Goal: Check status: Check status

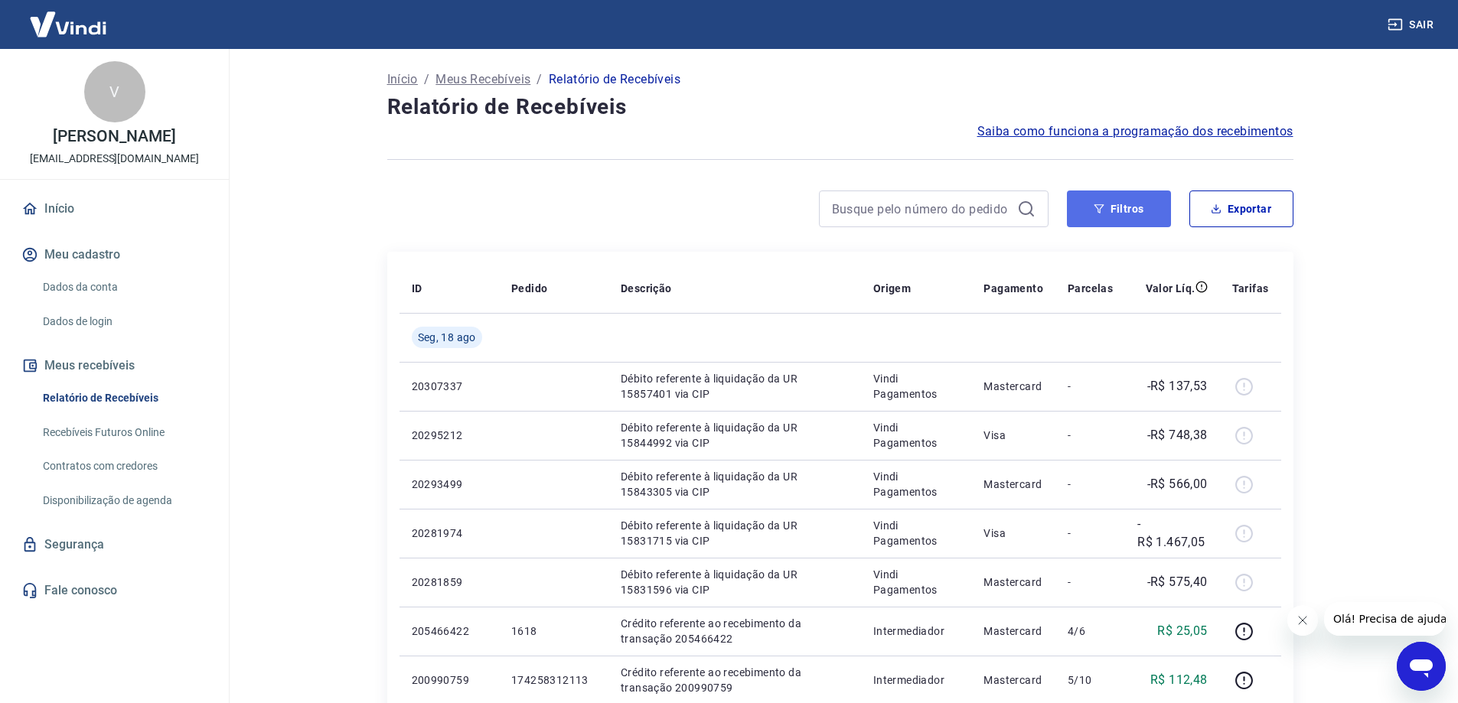
click at [1088, 204] on button "Filtros" at bounding box center [1119, 209] width 104 height 37
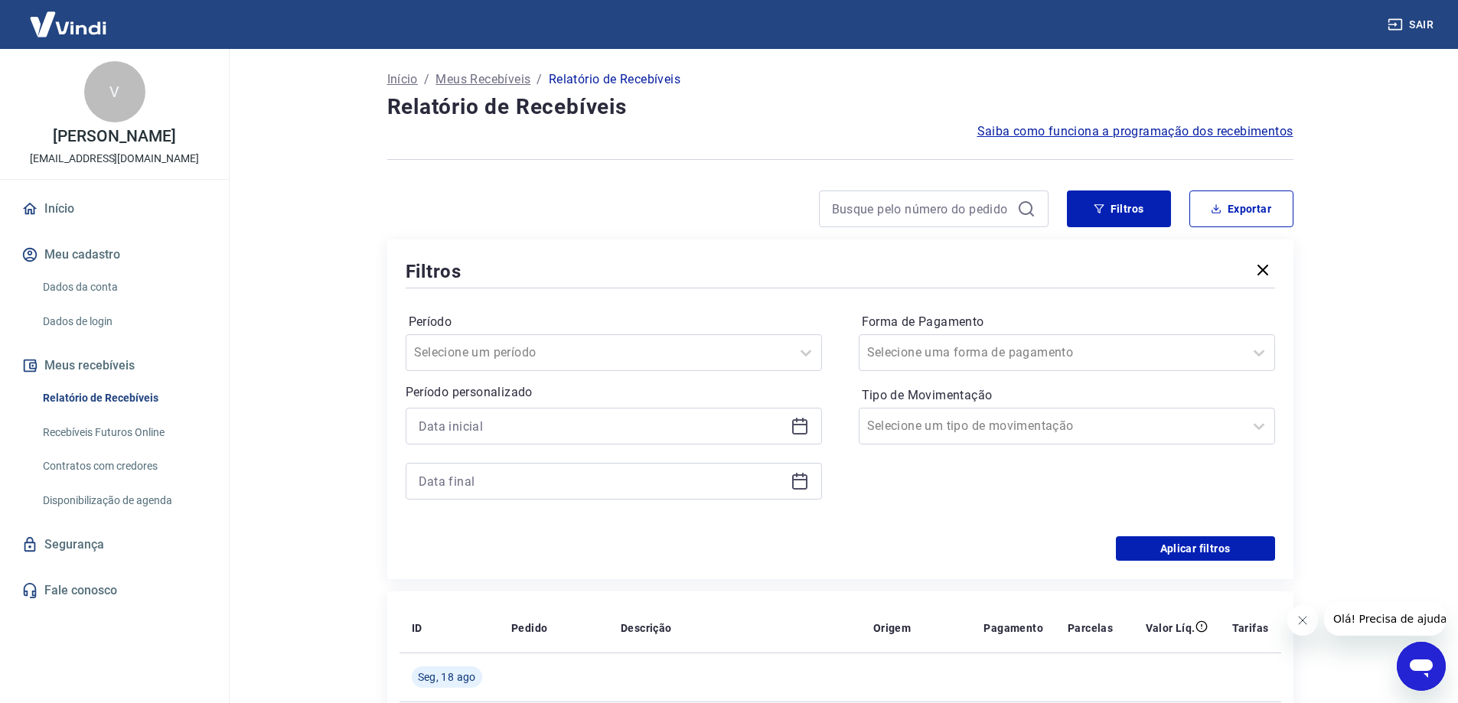
click at [806, 429] on icon at bounding box center [799, 426] width 15 height 15
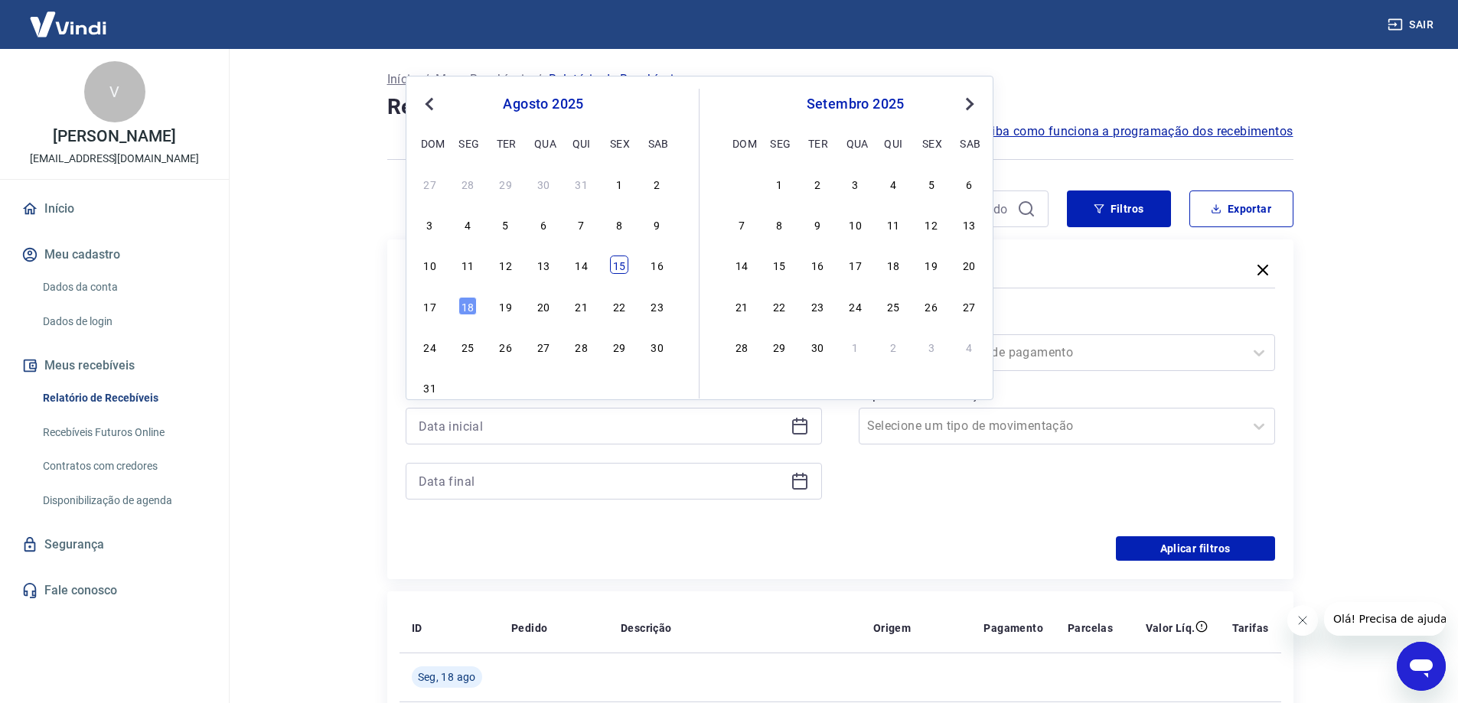
click at [614, 265] on div "15" at bounding box center [619, 265] width 18 height 18
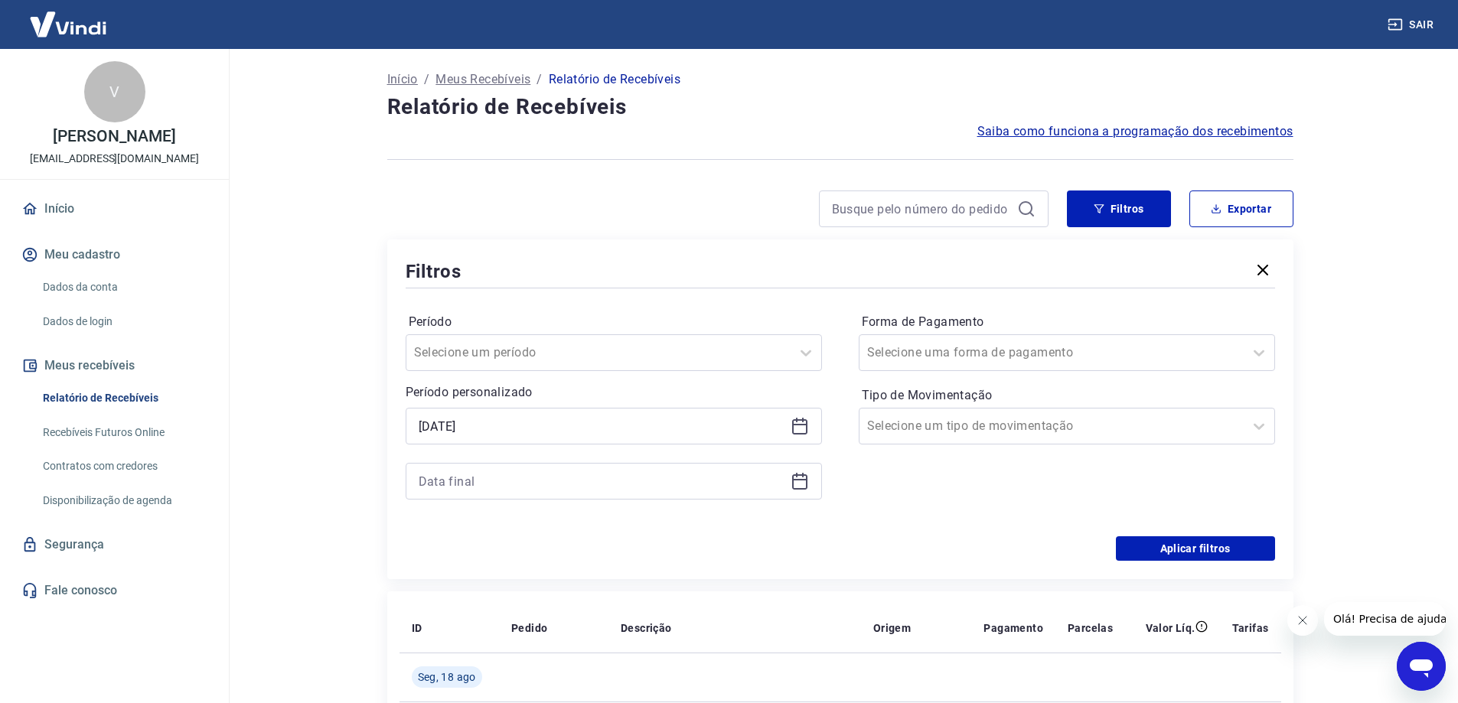
type input "[DATE]"
click at [804, 484] on icon at bounding box center [800, 481] width 18 height 18
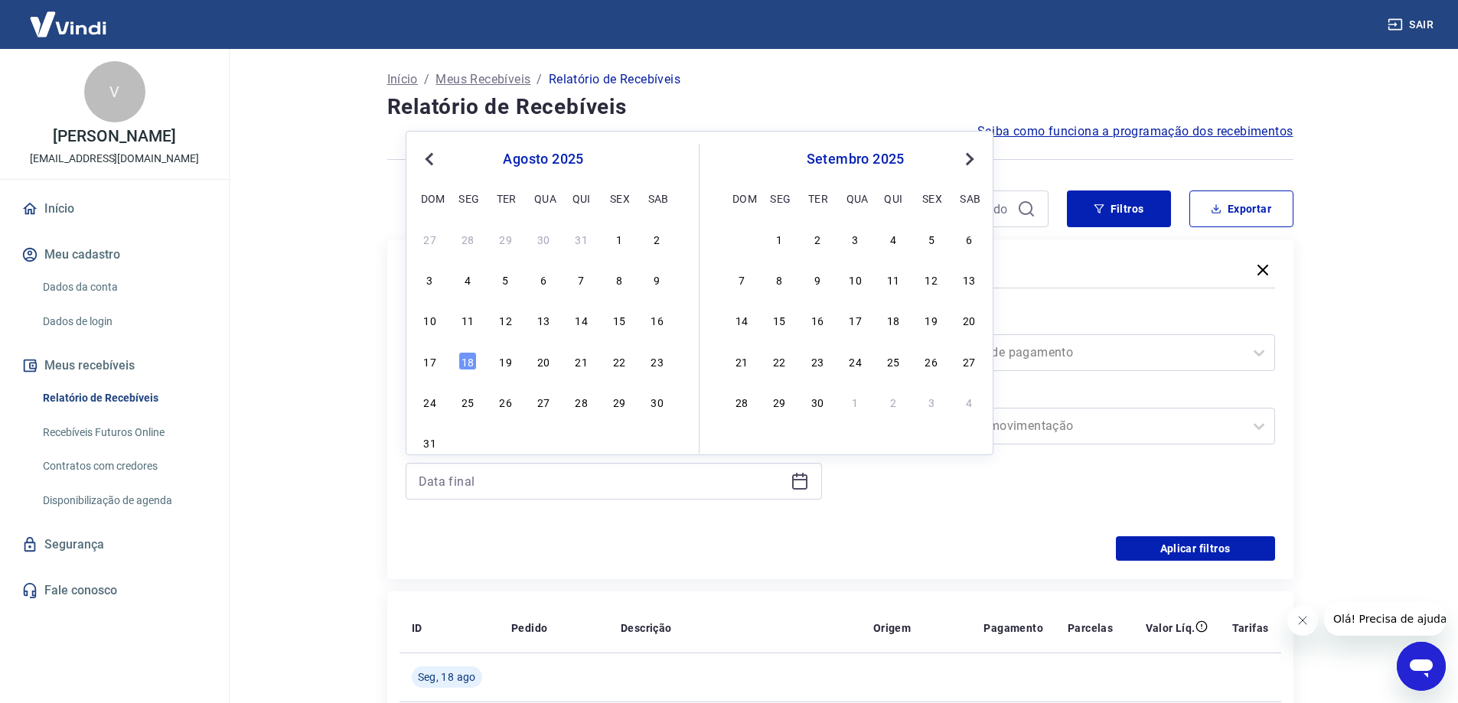
click at [621, 314] on div "15" at bounding box center [619, 320] width 18 height 18
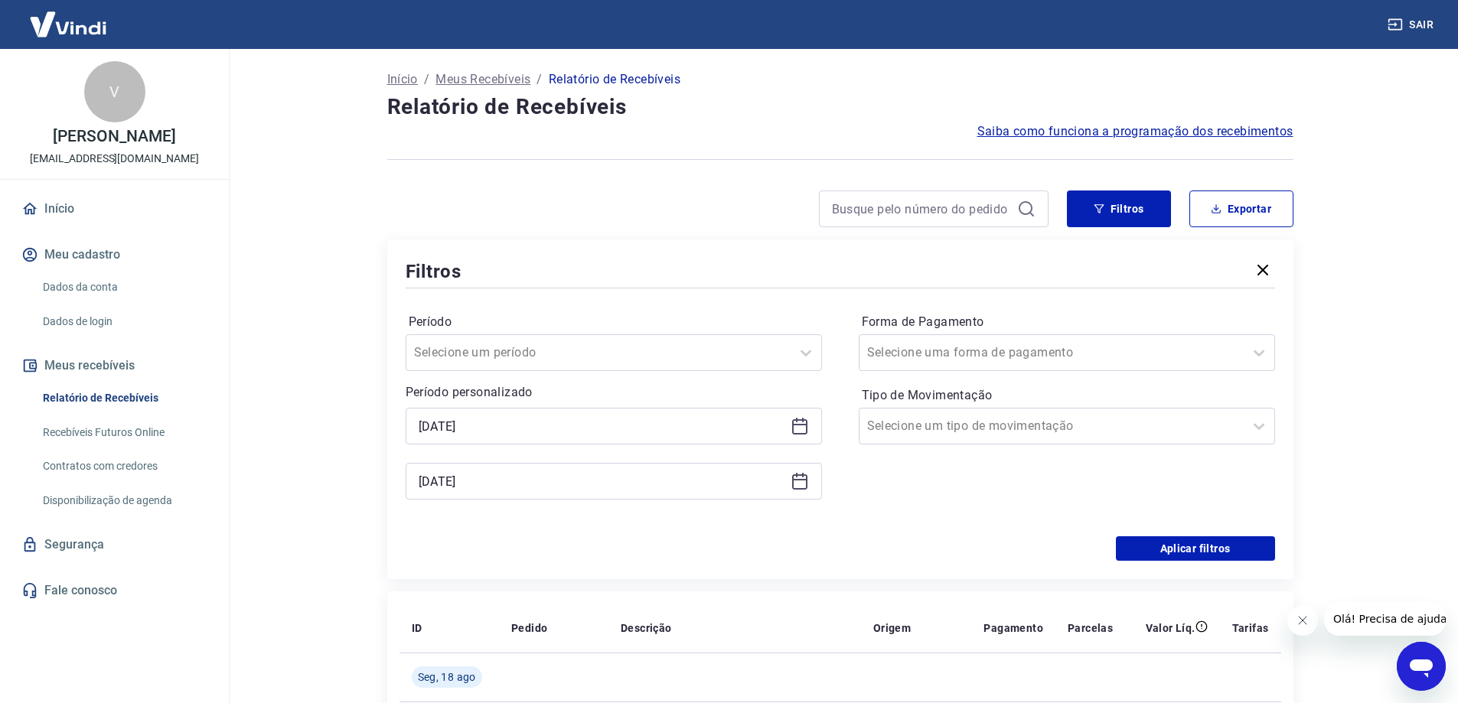
type input "[DATE]"
click at [1215, 355] on div at bounding box center [1051, 352] width 369 height 21
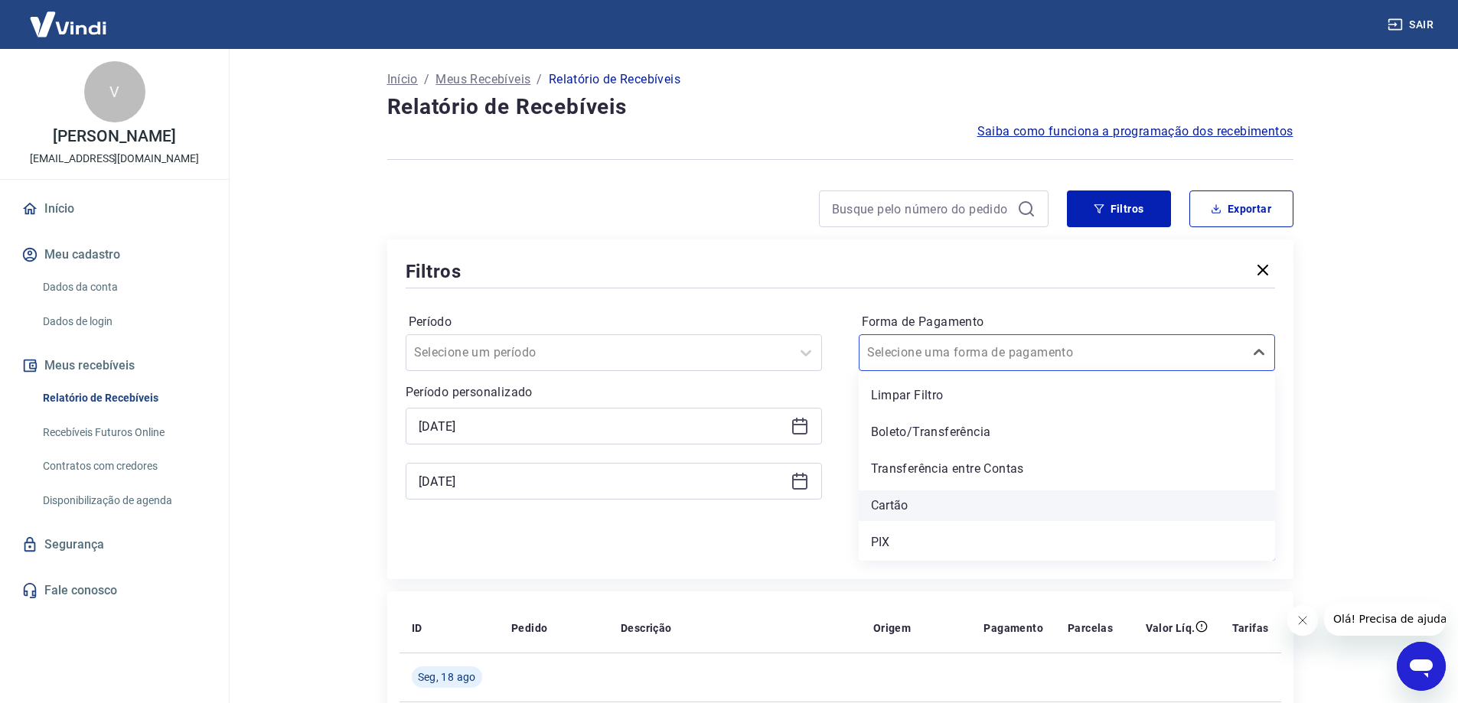
click at [906, 507] on div "Cartão" at bounding box center [1067, 506] width 416 height 31
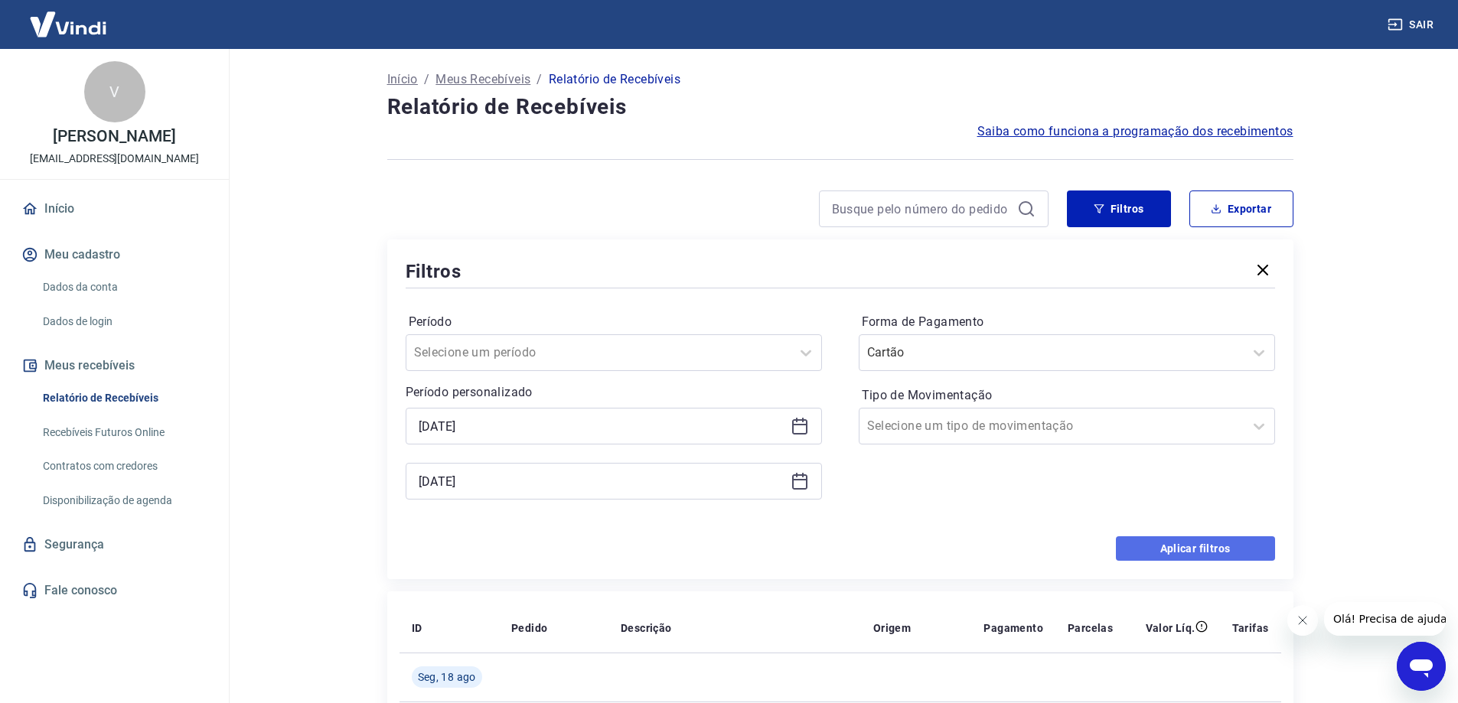
click at [1163, 543] on button "Aplicar filtros" at bounding box center [1195, 549] width 159 height 24
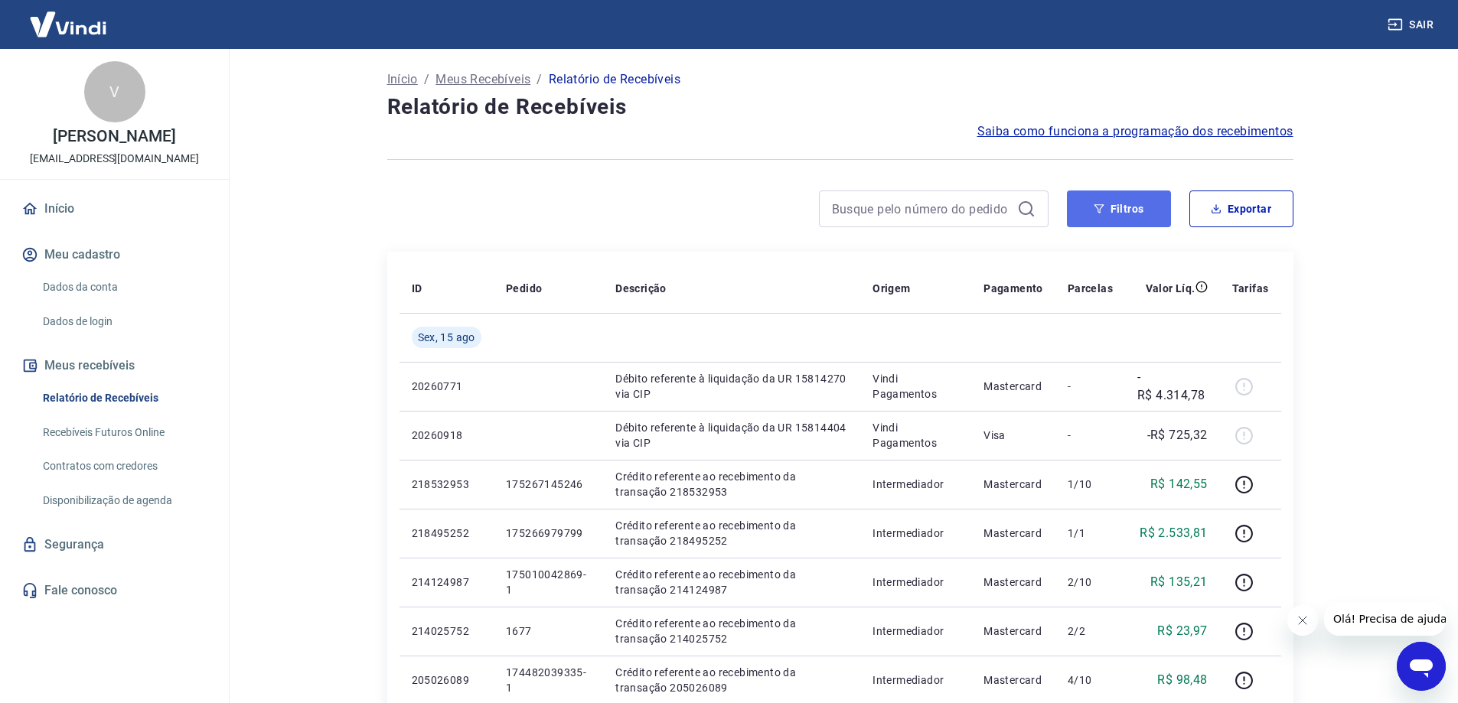
click at [1105, 210] on button "Filtros" at bounding box center [1119, 209] width 104 height 37
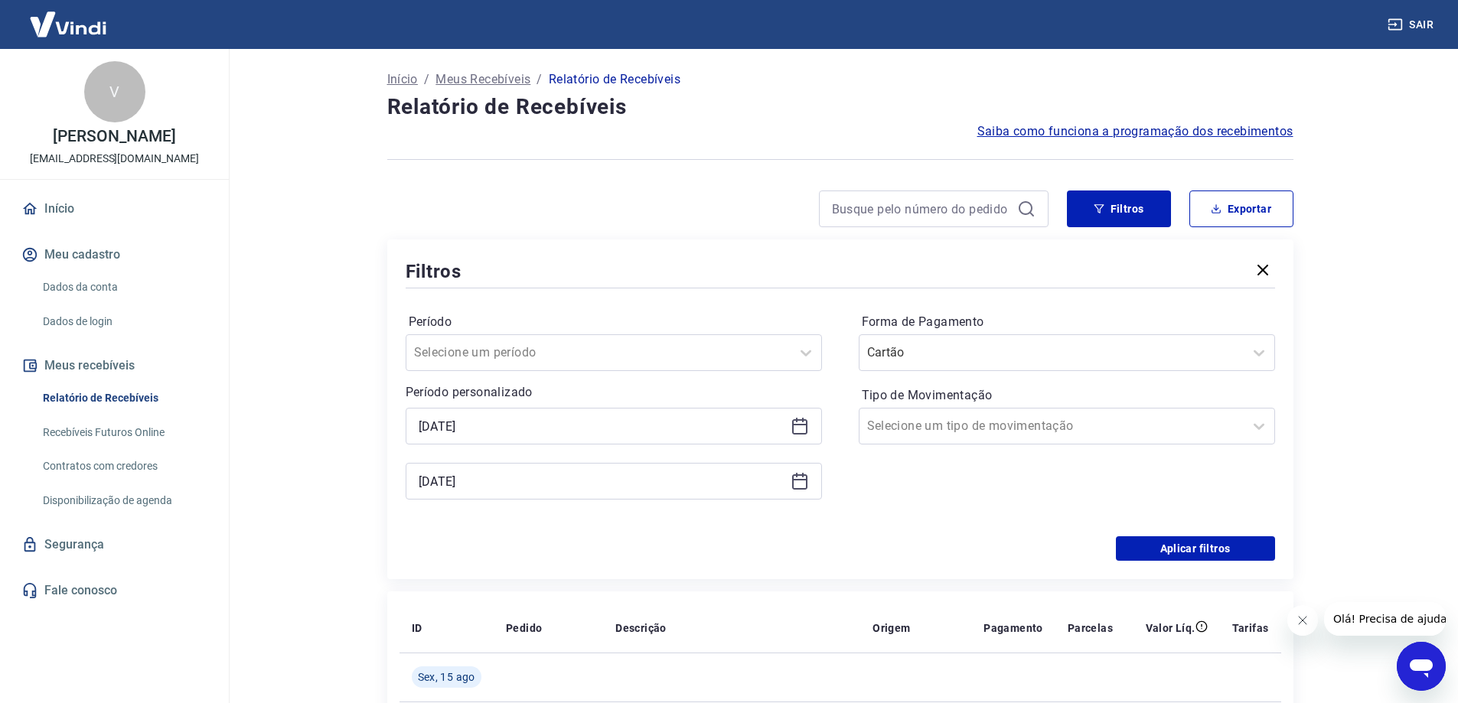
click at [802, 424] on icon at bounding box center [799, 425] width 15 height 2
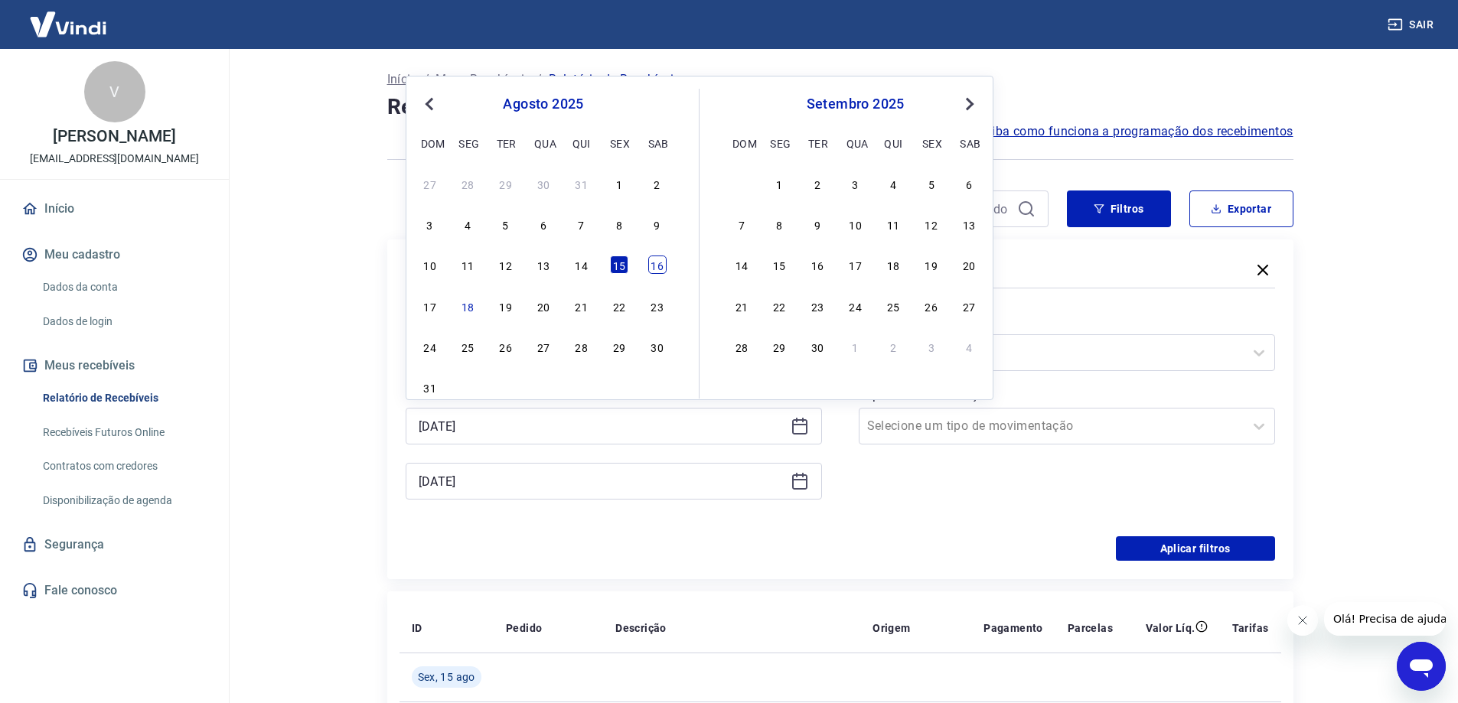
click at [661, 260] on div "16" at bounding box center [657, 265] width 18 height 18
type input "[DATE]"
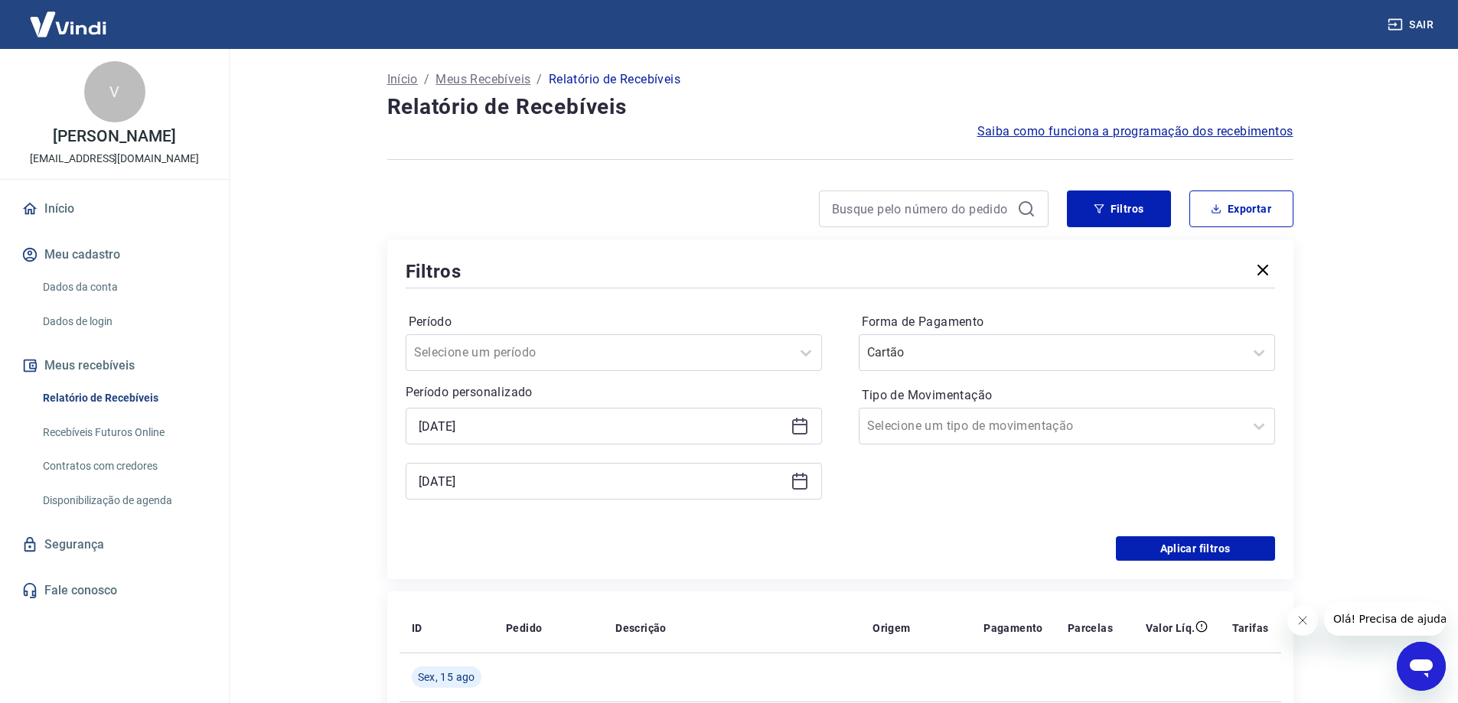
click at [791, 481] on icon at bounding box center [800, 481] width 18 height 18
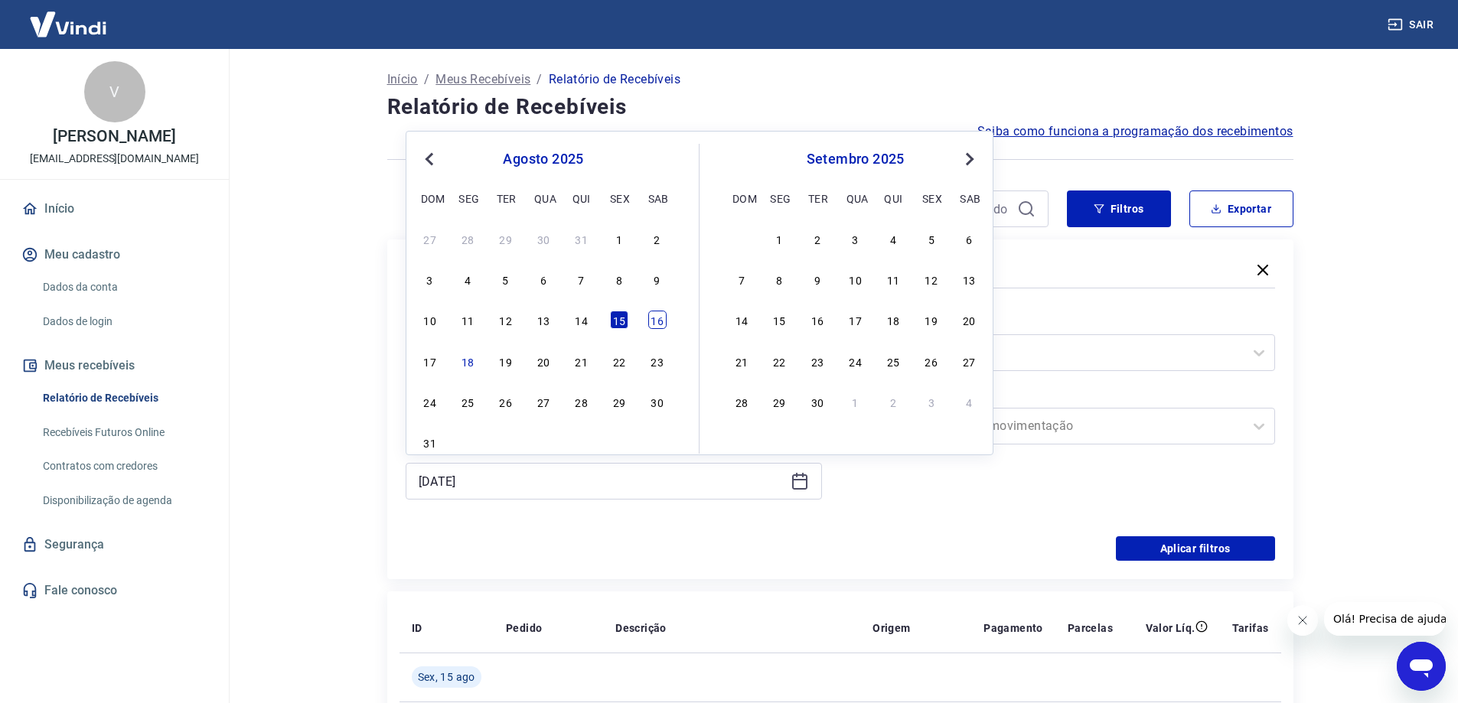
click at [659, 321] on div "16" at bounding box center [657, 320] width 18 height 18
type input "[DATE]"
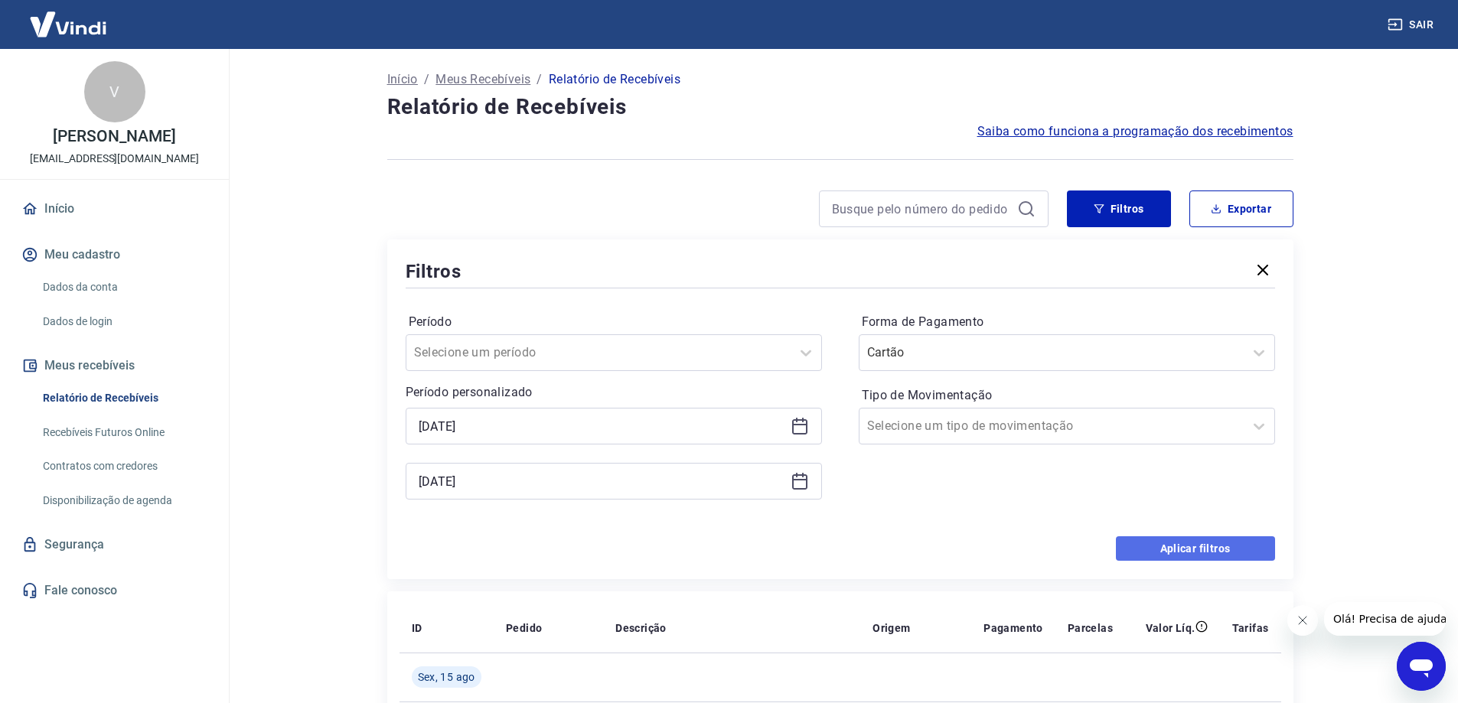
click at [1134, 553] on button "Aplicar filtros" at bounding box center [1195, 549] width 159 height 24
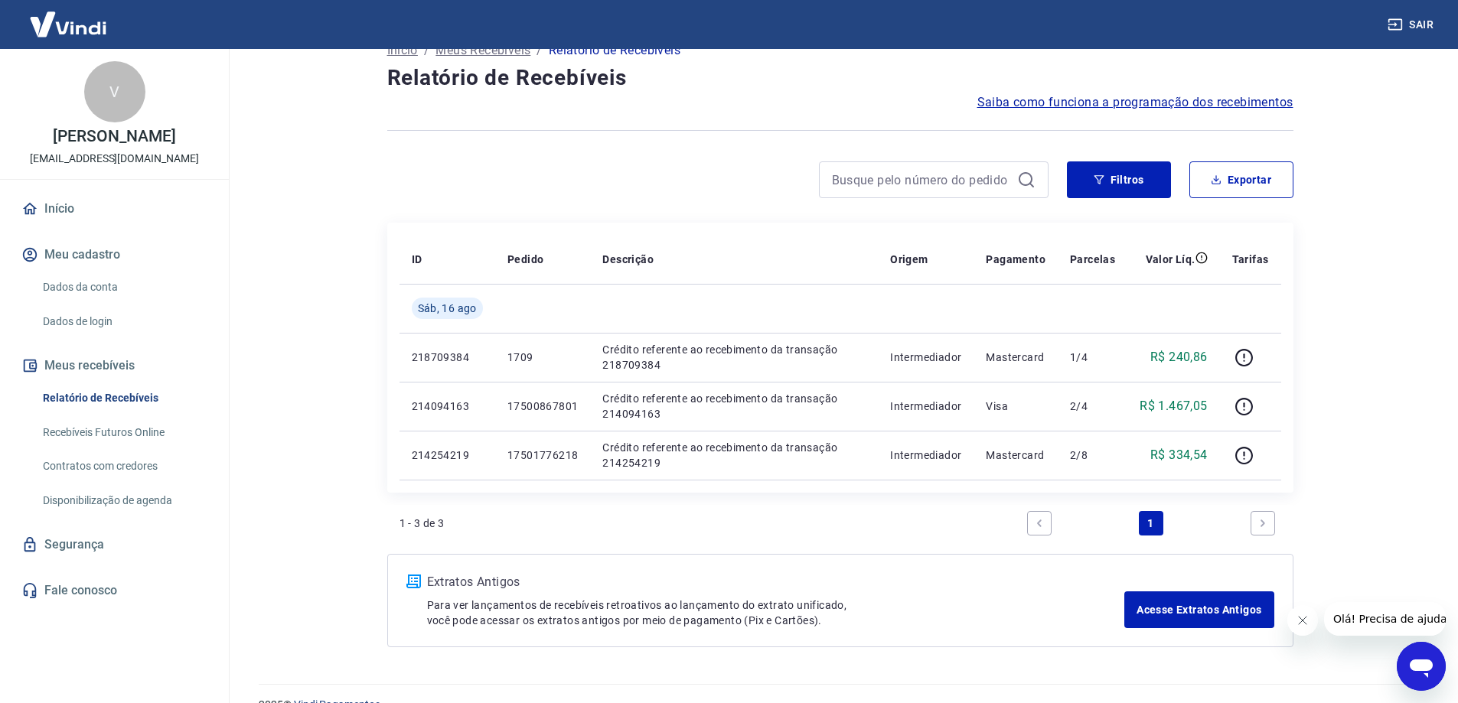
scroll to position [57, 0]
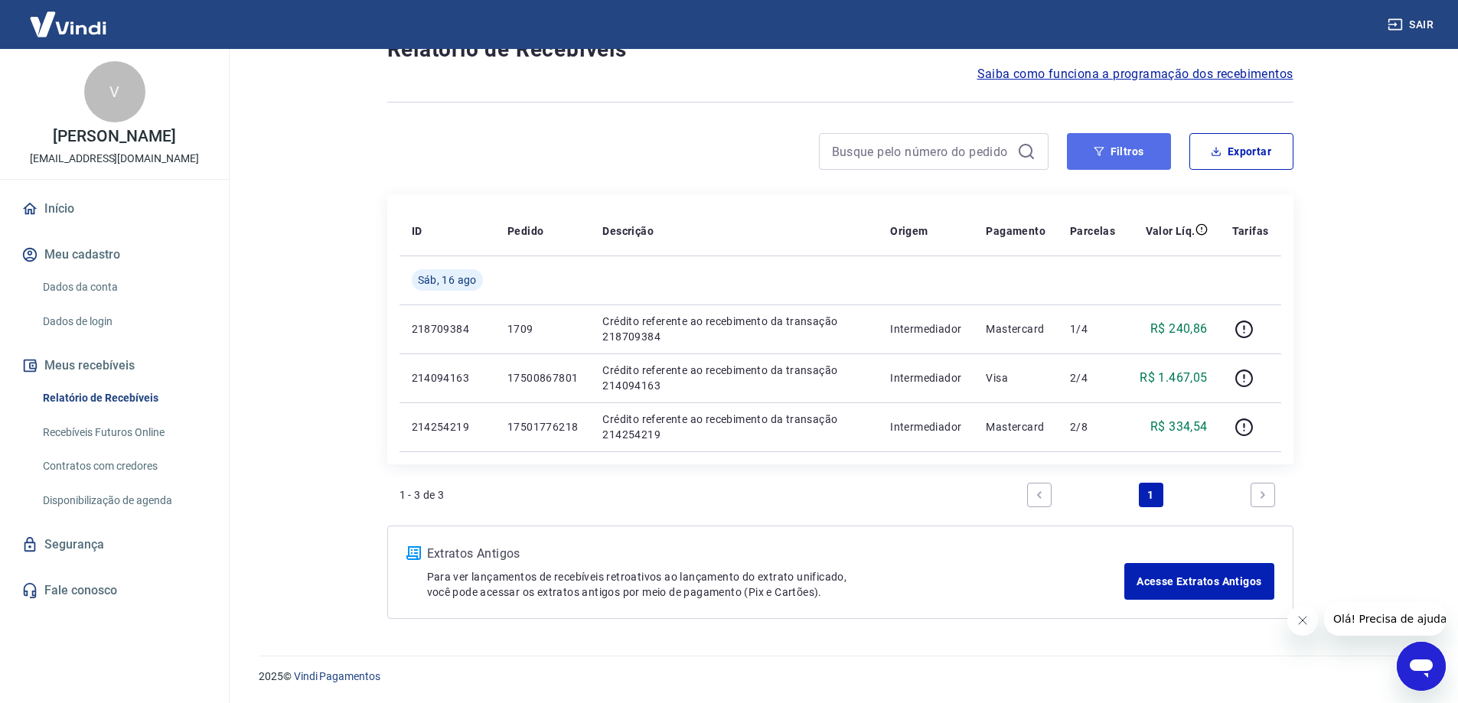
click at [1102, 148] on icon "button" at bounding box center [1099, 151] width 10 height 9
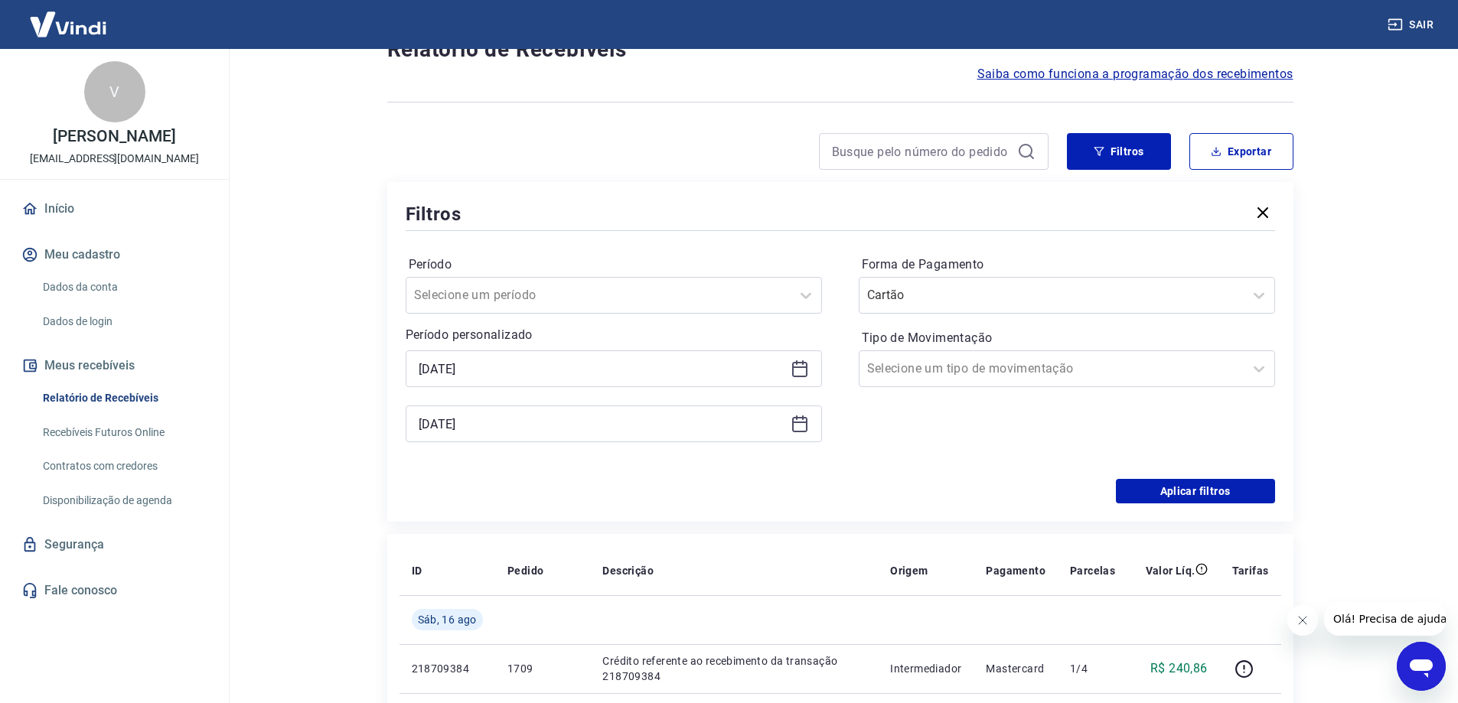
click at [806, 370] on icon at bounding box center [799, 369] width 15 height 15
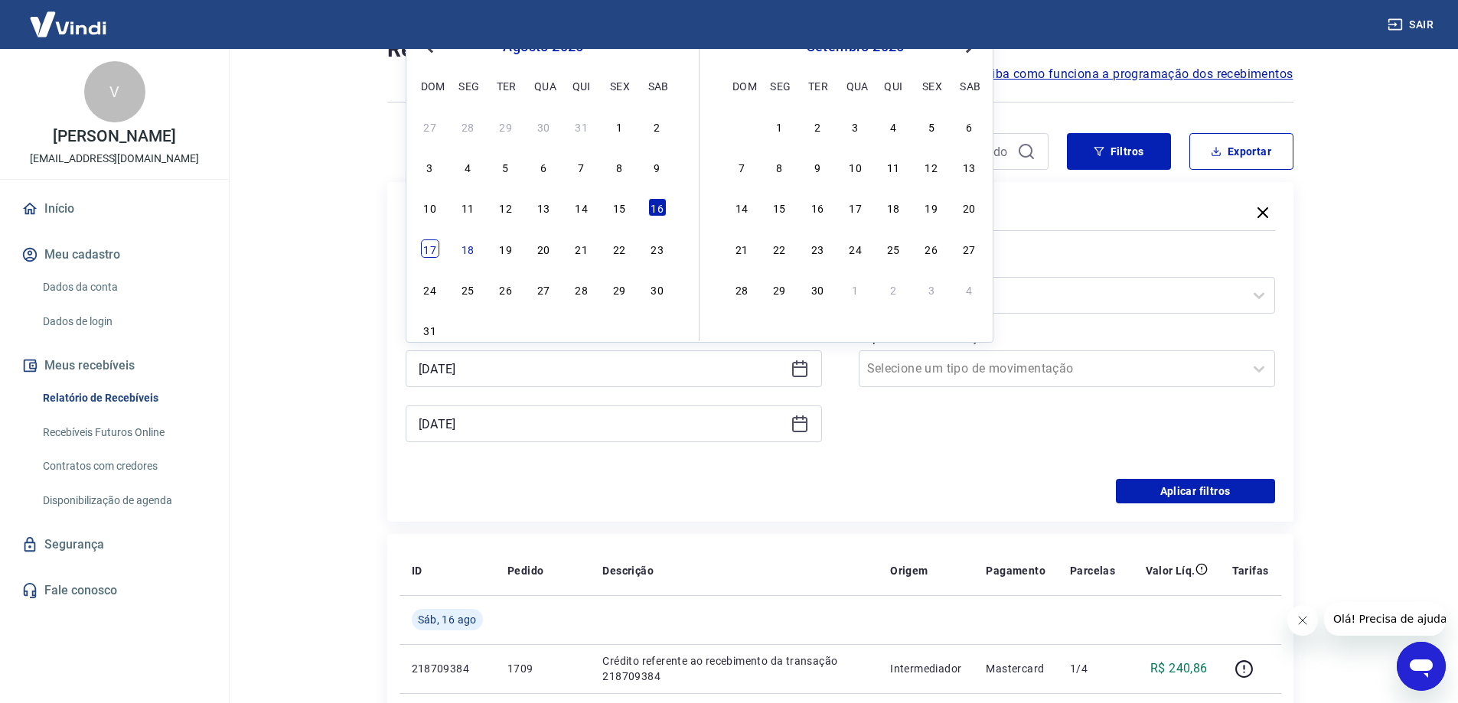
click at [429, 247] on div "17" at bounding box center [430, 249] width 18 height 18
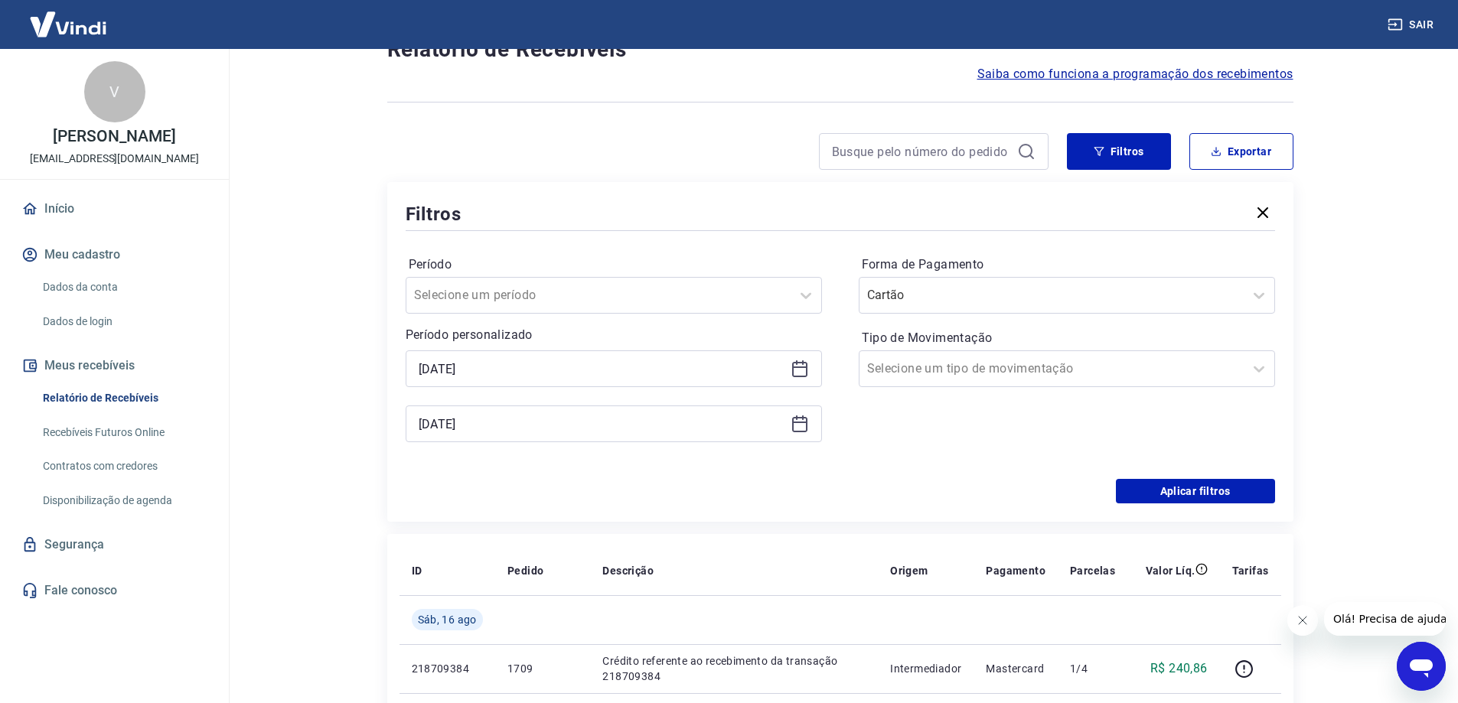
type input "[DATE]"
click at [798, 429] on icon at bounding box center [800, 424] width 18 height 18
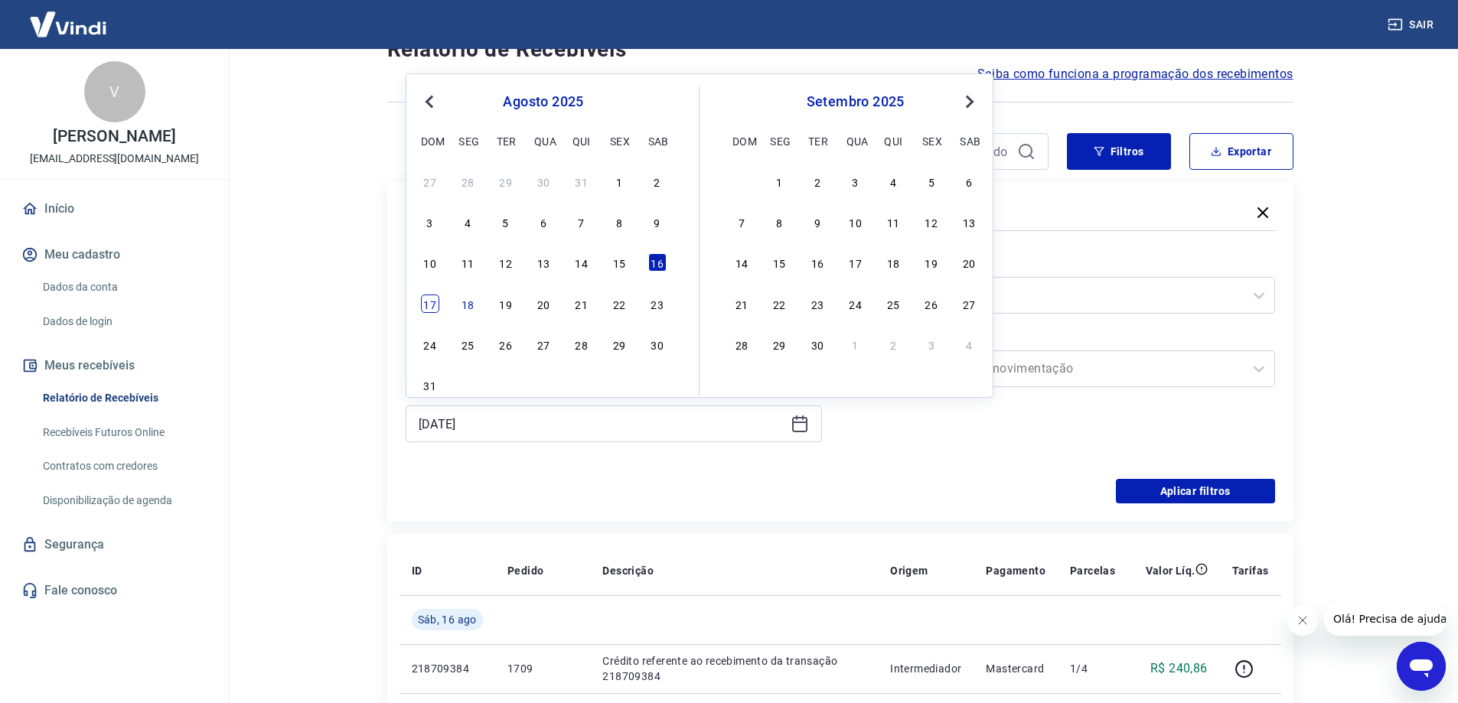
click at [426, 299] on div "17" at bounding box center [430, 304] width 18 height 18
type input "[DATE]"
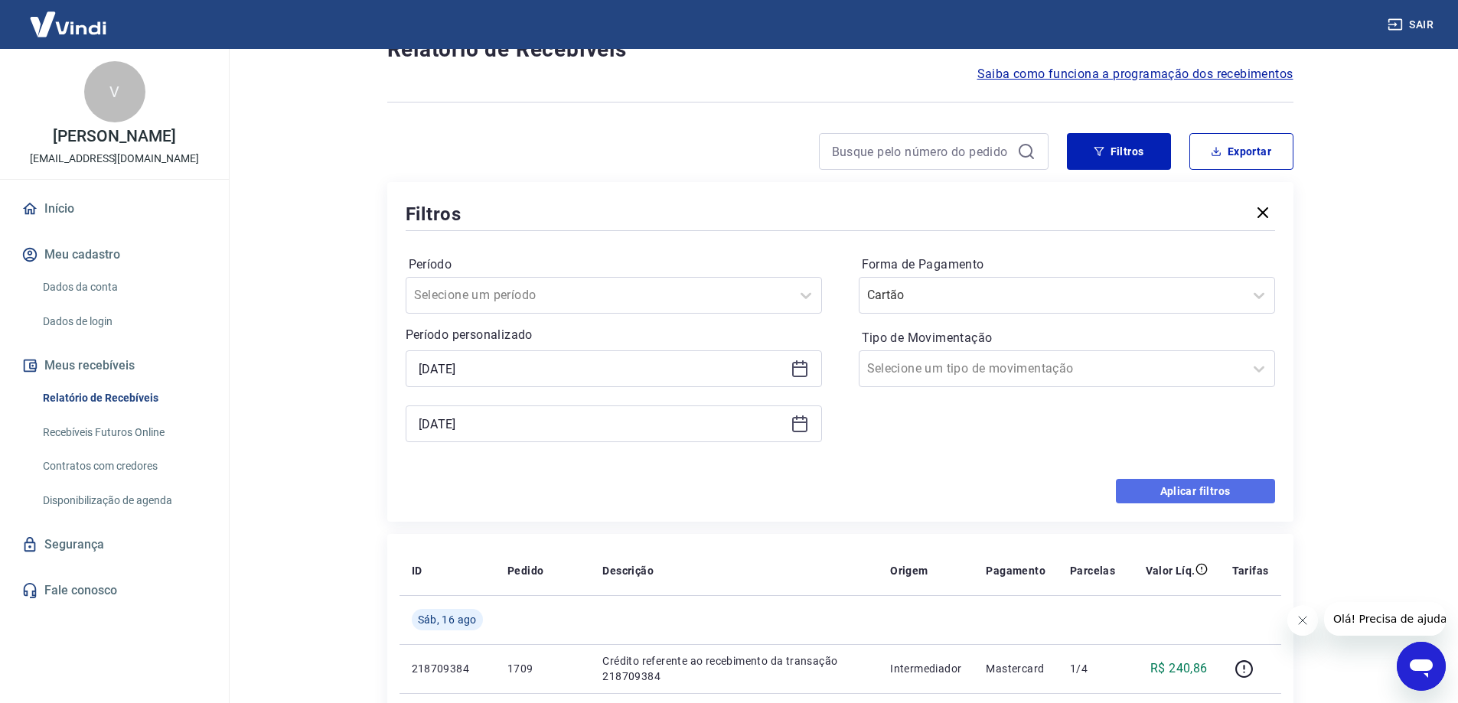
click at [1220, 492] on button "Aplicar filtros" at bounding box center [1195, 491] width 159 height 24
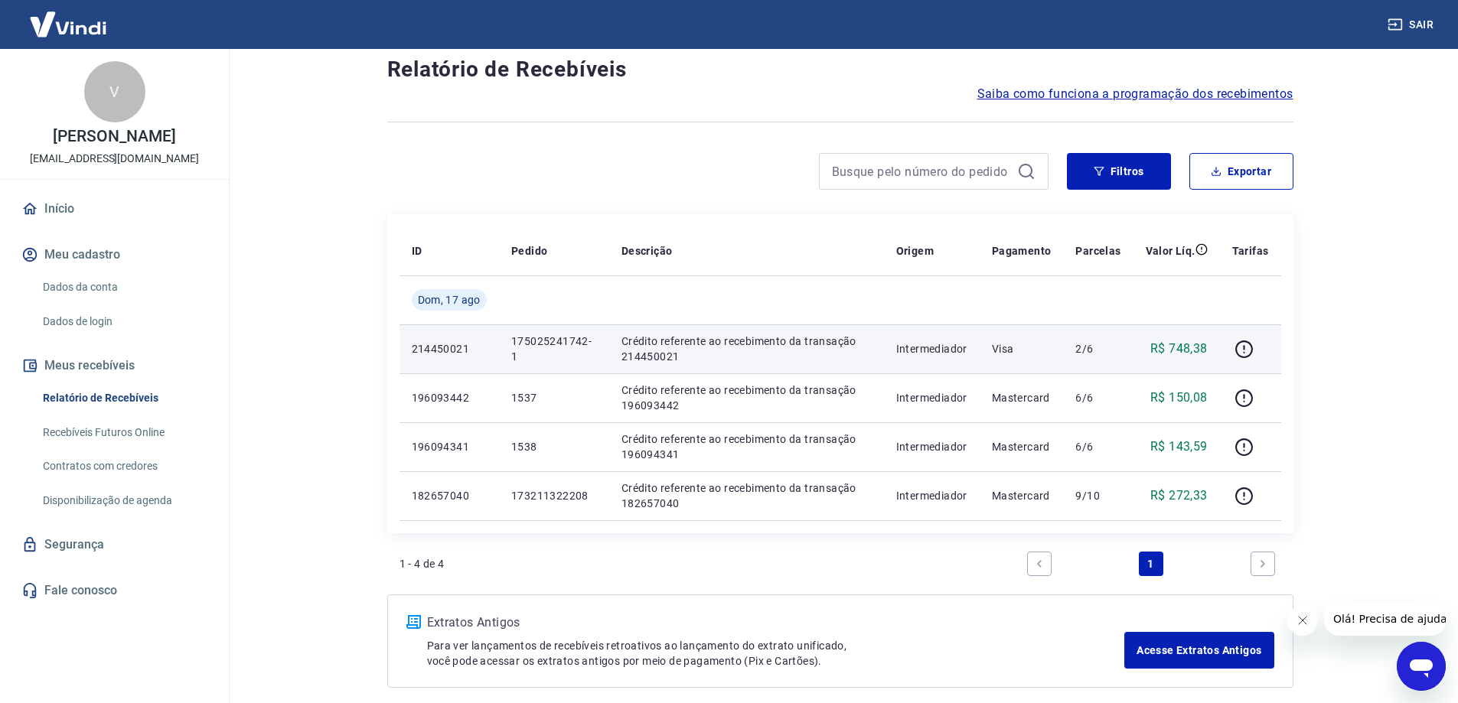
scroll to position [106, 0]
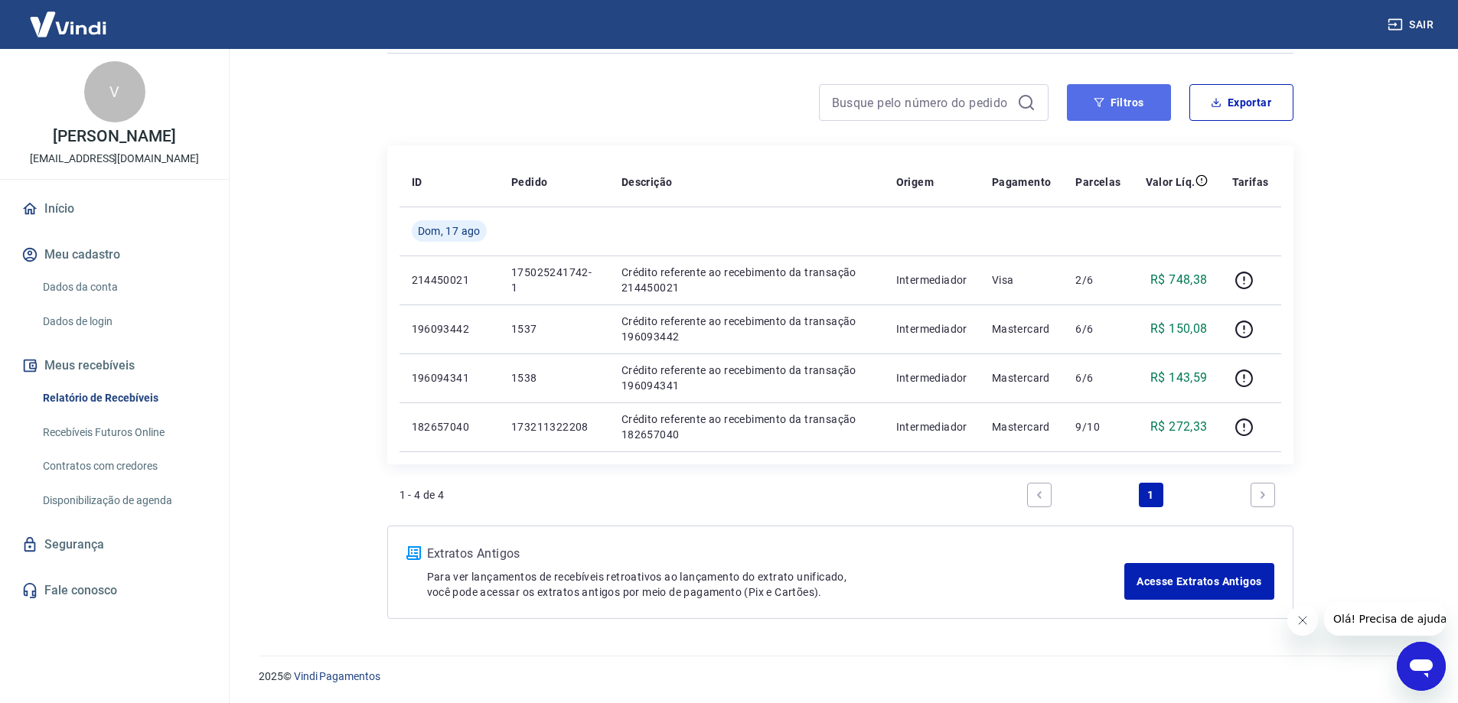
click at [1138, 96] on button "Filtros" at bounding box center [1119, 102] width 104 height 37
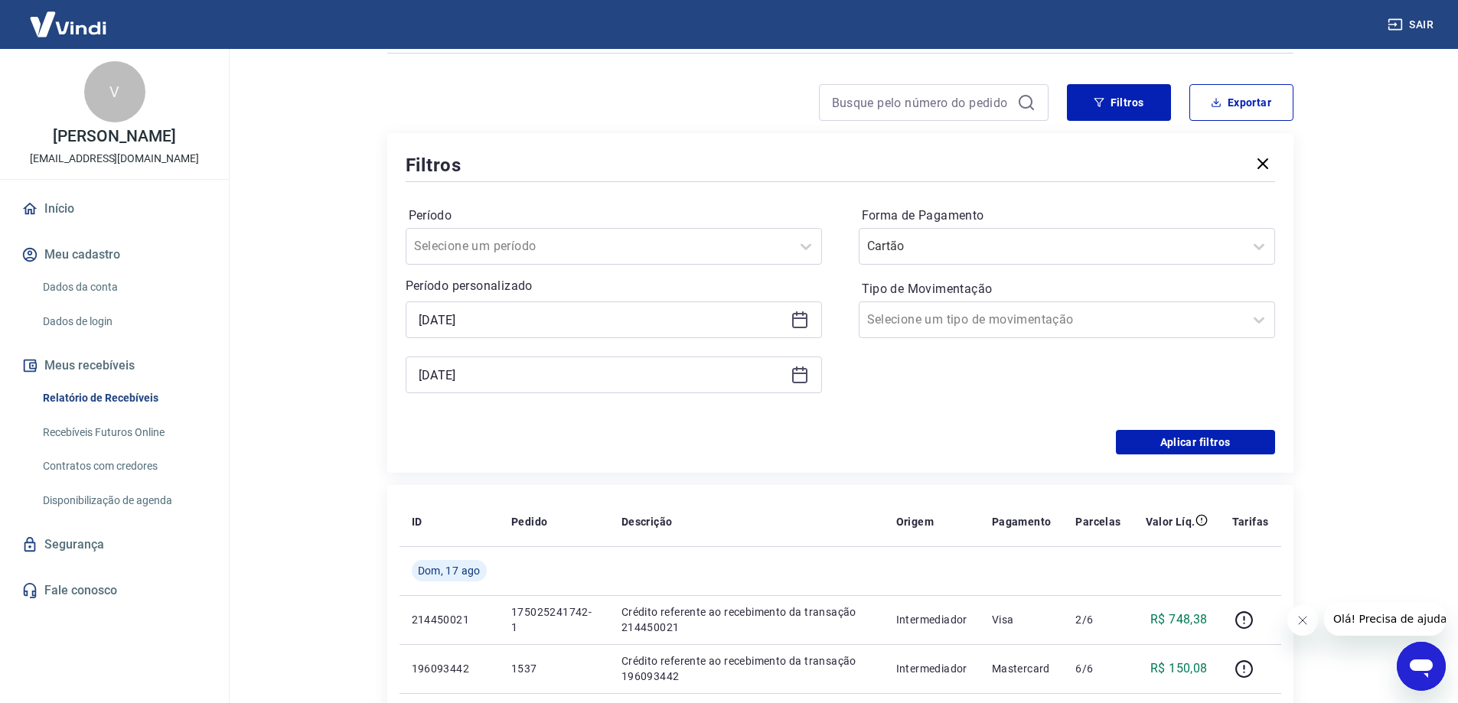
click at [799, 320] on icon at bounding box center [800, 320] width 18 height 18
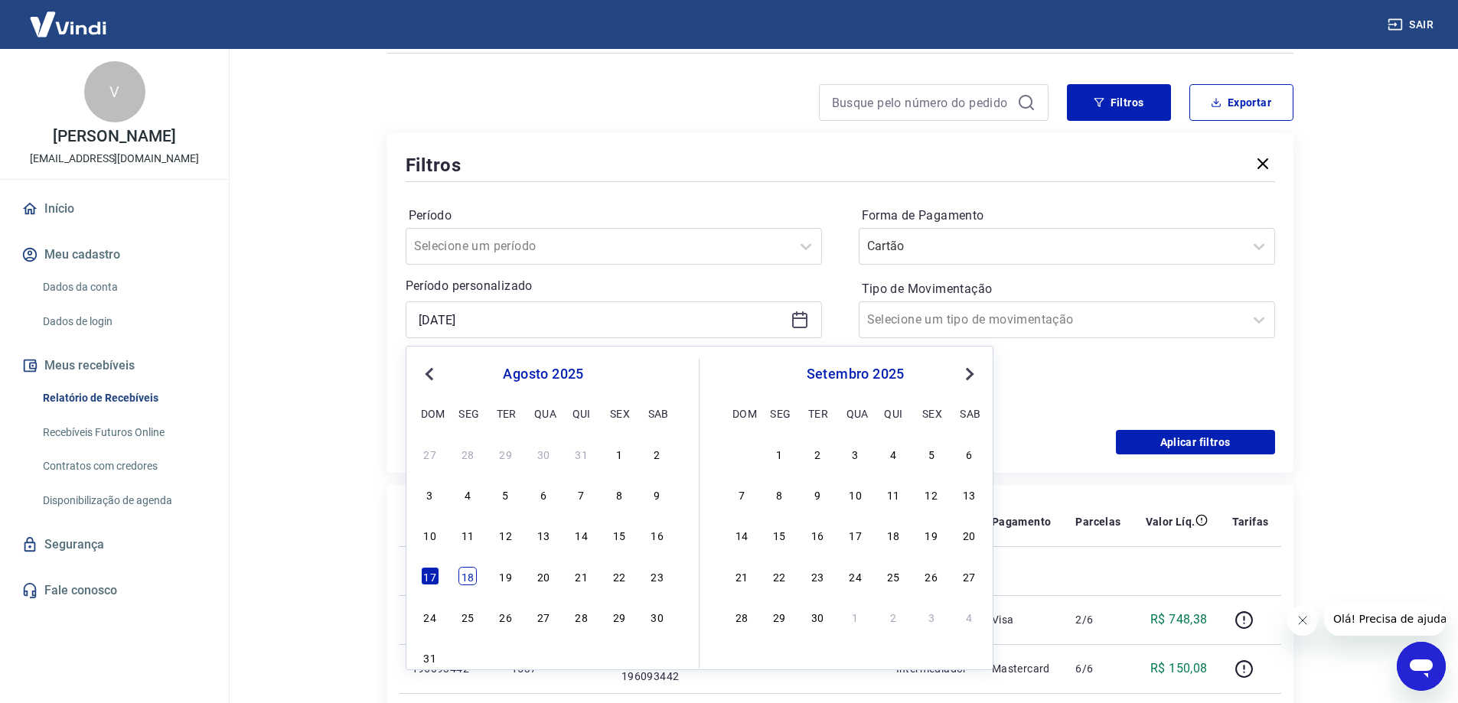
click at [468, 581] on div "18" at bounding box center [467, 576] width 18 height 18
type input "[DATE]"
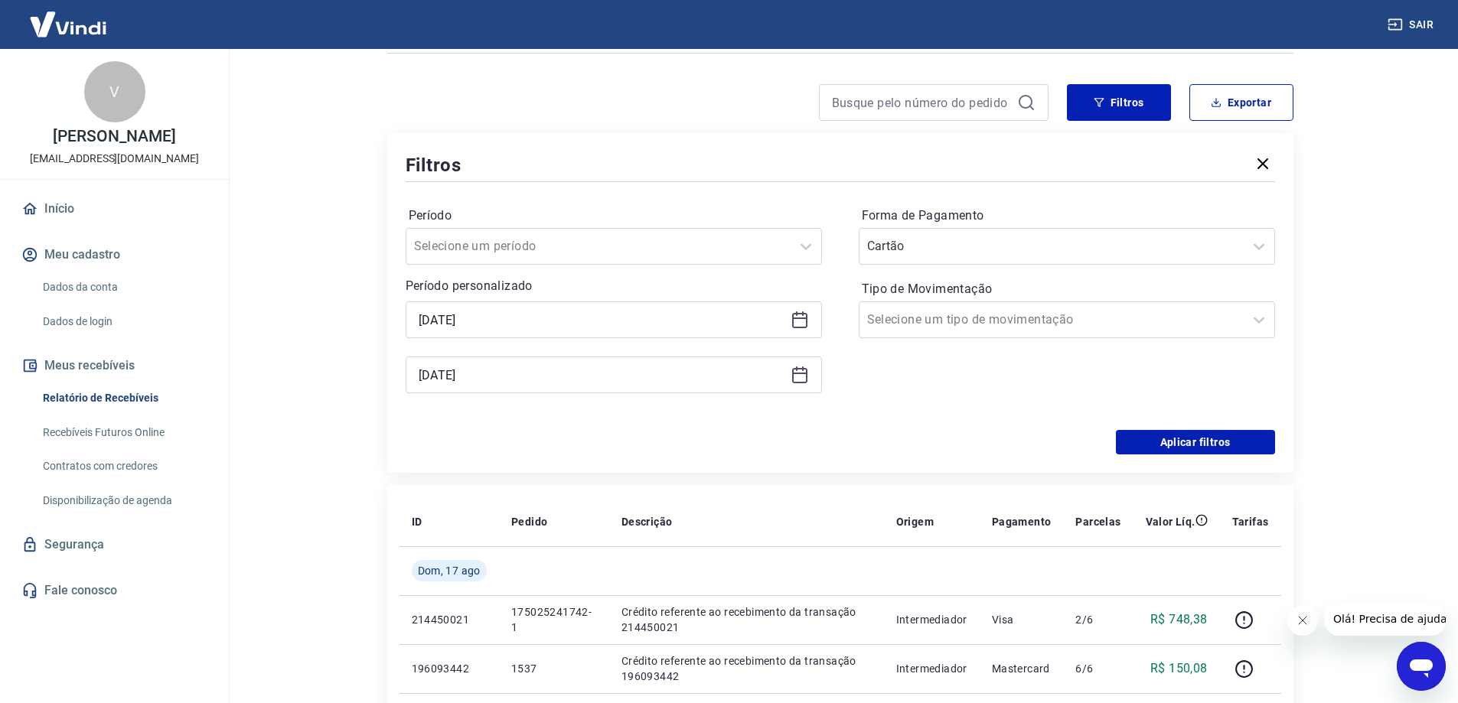
click at [798, 372] on icon at bounding box center [800, 375] width 18 height 18
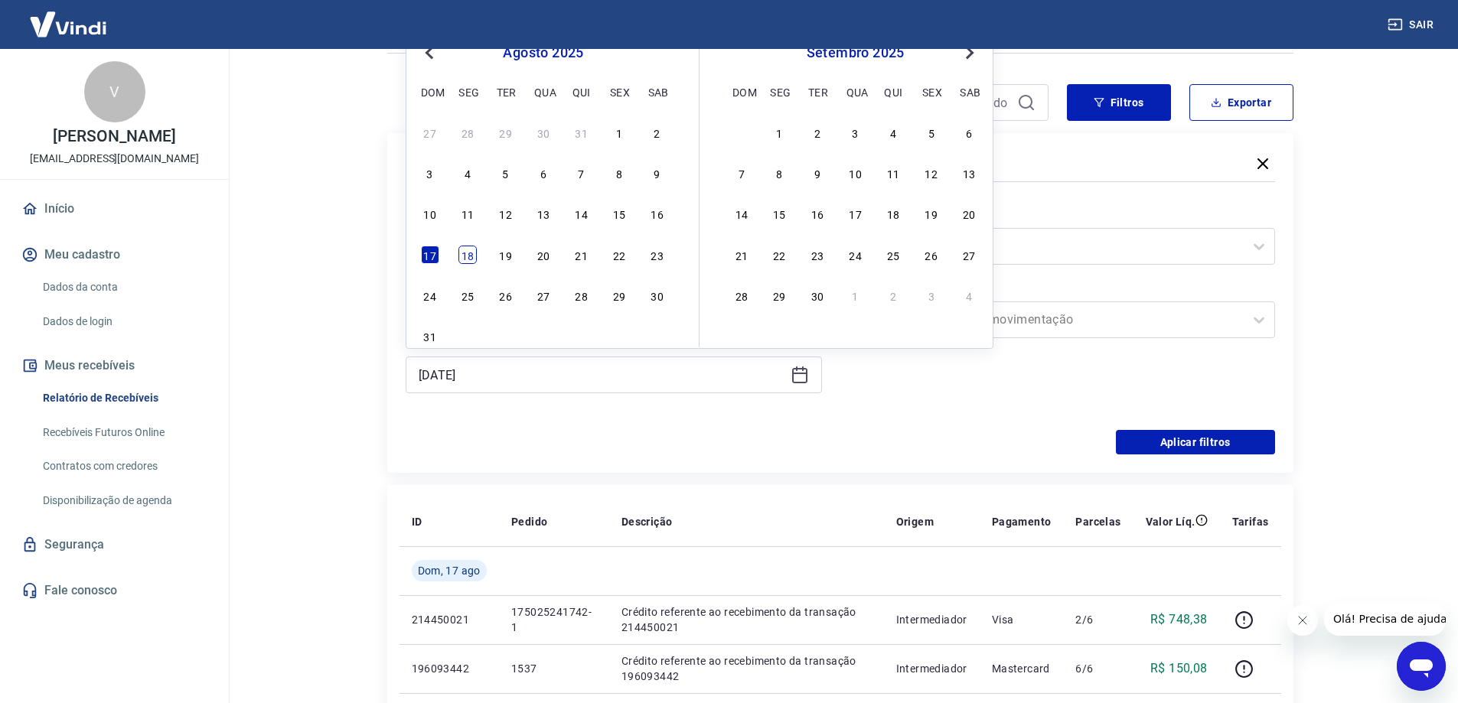
click at [462, 254] on div "18" at bounding box center [467, 255] width 18 height 18
type input "[DATE]"
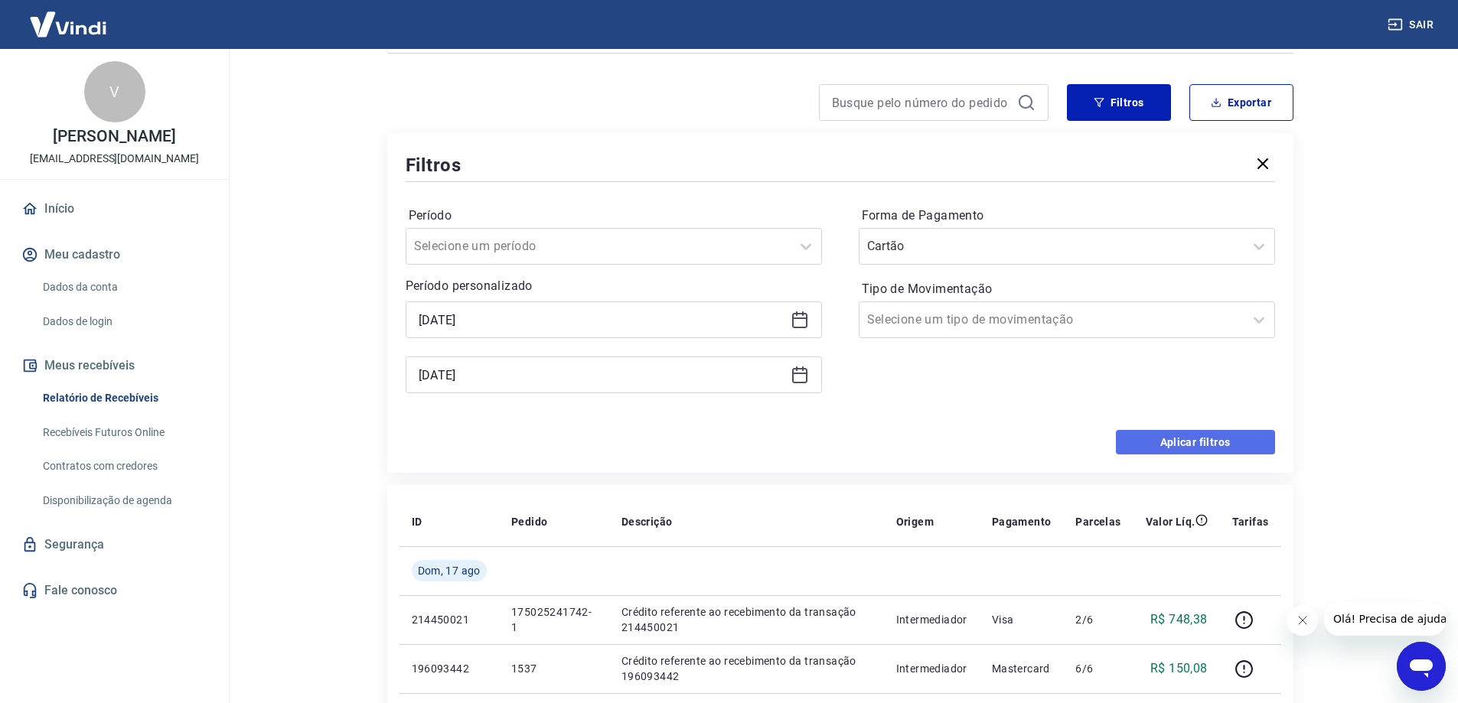
click at [1239, 443] on button "Aplicar filtros" at bounding box center [1195, 442] width 159 height 24
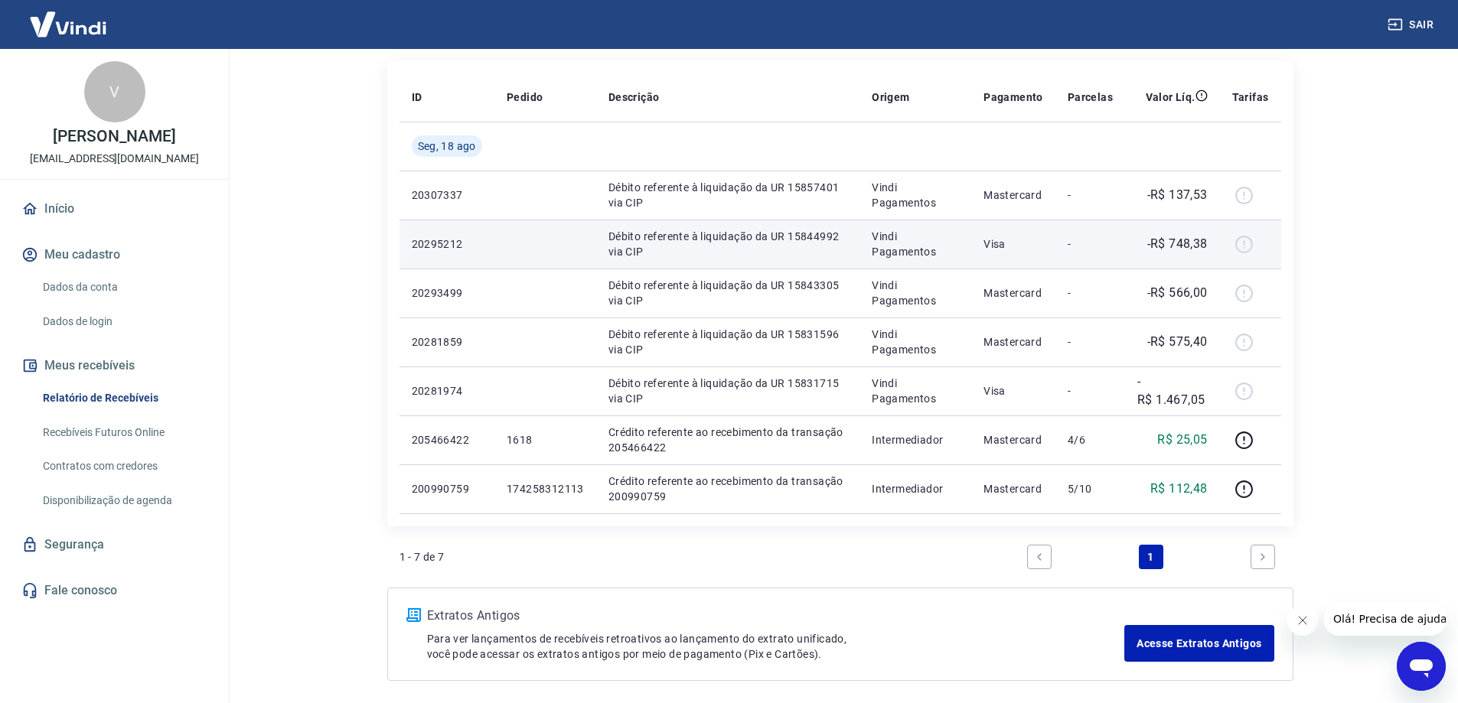
scroll to position [153, 0]
